Goal: Task Accomplishment & Management: Use online tool/utility

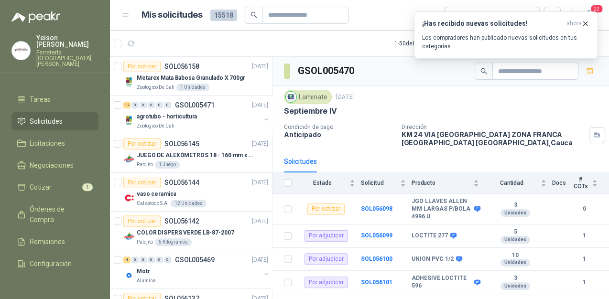
scroll to position [240, 0]
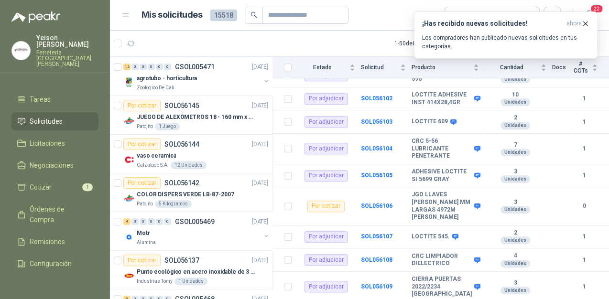
click at [582, 20] on icon "button" at bounding box center [586, 24] width 8 height 8
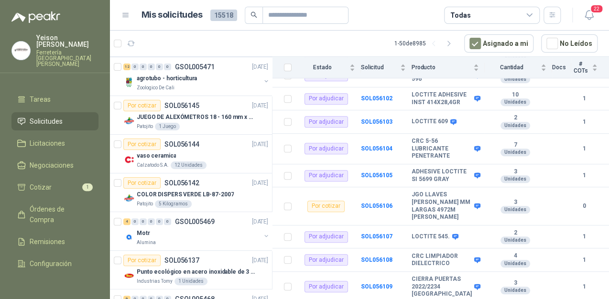
scroll to position [0, 0]
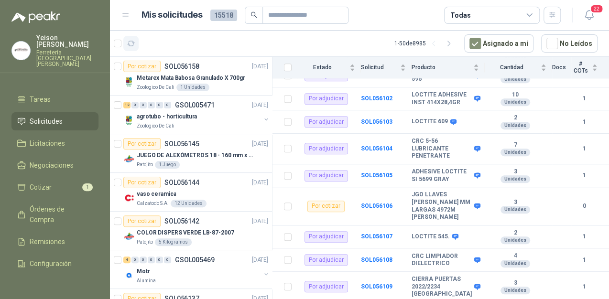
click at [128, 42] on icon "button" at bounding box center [131, 43] width 7 height 5
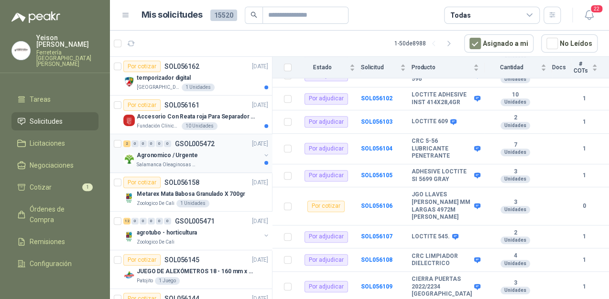
click at [172, 154] on p "Agronomico / Urgente" at bounding box center [167, 155] width 61 height 9
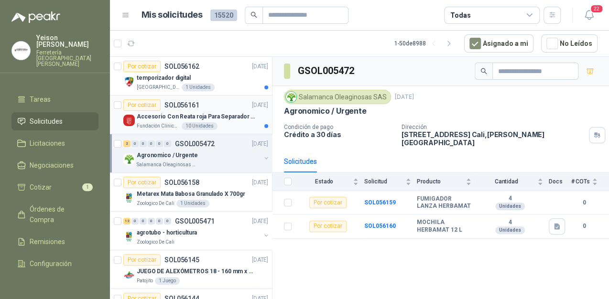
click at [192, 115] on p "Accesorio Con Reata roja Para Separador De Fila" at bounding box center [196, 116] width 119 height 9
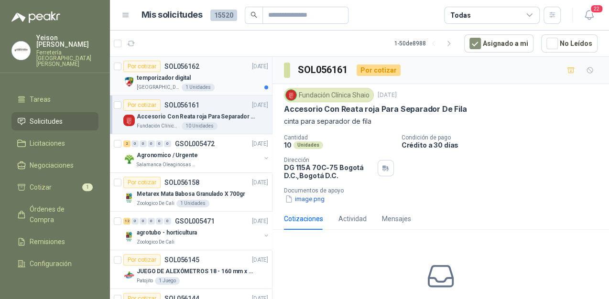
click at [229, 81] on div "temporizador digital" at bounding box center [203, 77] width 132 height 11
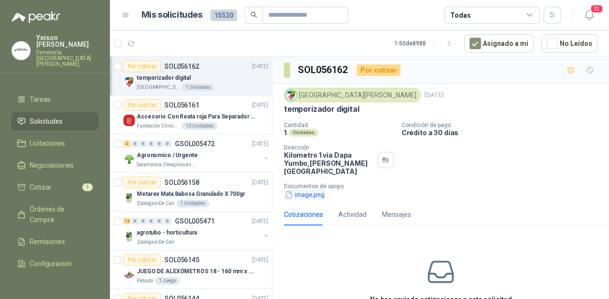
click at [310, 190] on button "image.png" at bounding box center [305, 195] width 42 height 10
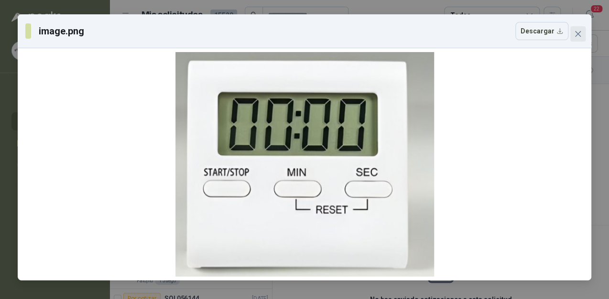
click at [583, 33] on span "Close" at bounding box center [578, 34] width 15 height 8
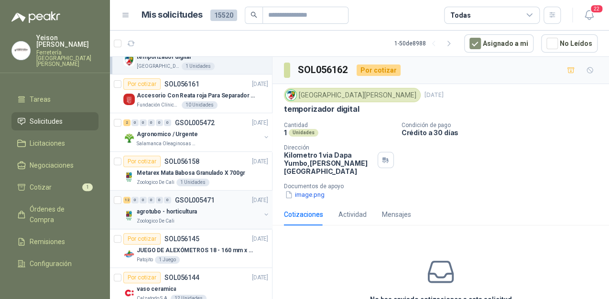
scroll to position [38, 0]
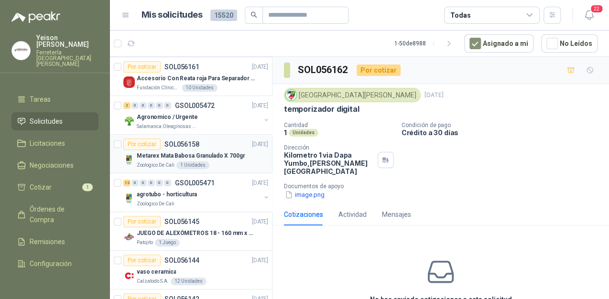
click at [228, 155] on p "Metarex Mata Babosa Granulado X 700gr" at bounding box center [191, 156] width 109 height 9
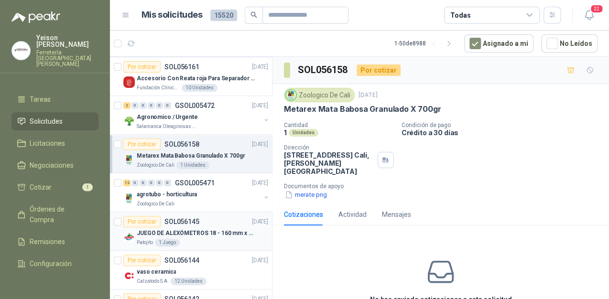
click at [210, 220] on div "Por cotizar SOL056145 16/09/25" at bounding box center [195, 221] width 145 height 11
